Goal: Subscribe to service/newsletter

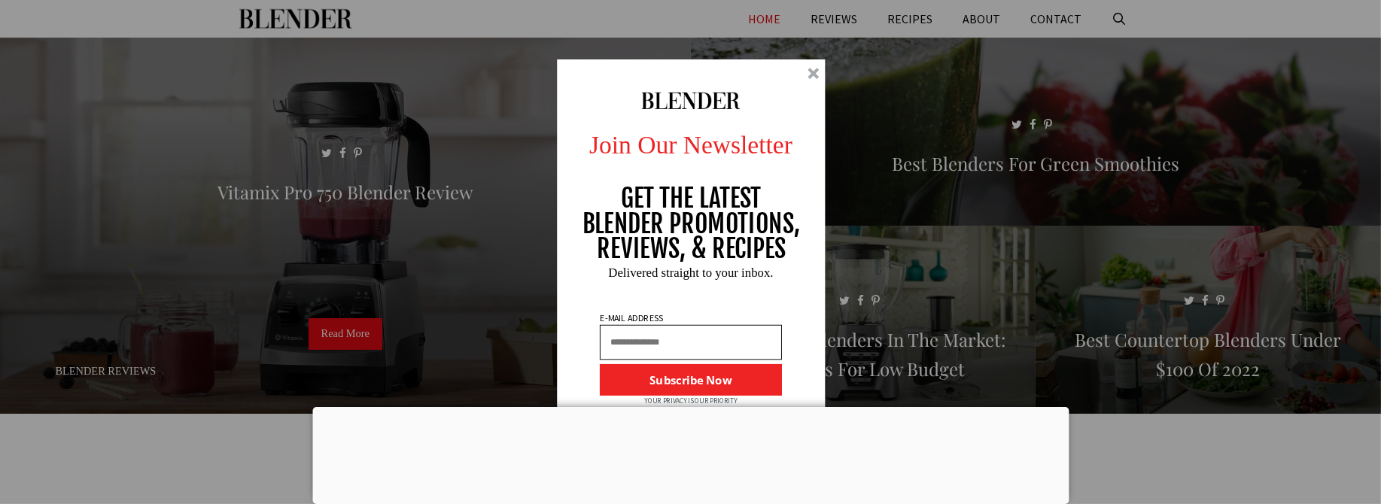
click at [632, 339] on input "text" at bounding box center [690, 342] width 182 height 35
type input "**********"
click at [629, 380] on button "Subscribe Now" at bounding box center [690, 380] width 182 height 32
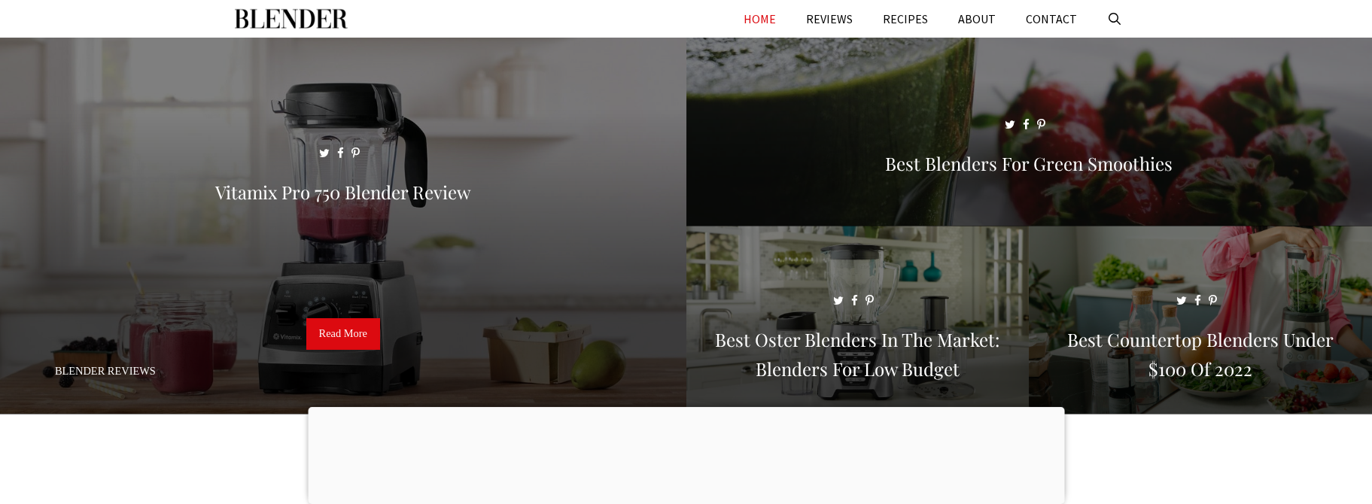
click at [683, 407] on div at bounding box center [686, 407] width 757 height 0
